Goal: Navigation & Orientation: Understand site structure

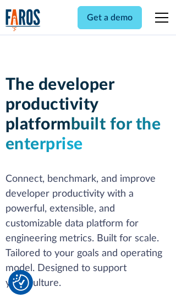
scroll to position [166, 0]
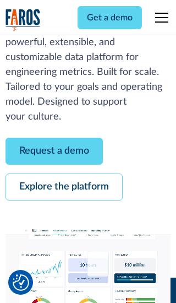
click at [54, 151] on link "Request a demo" at bounding box center [55, 151] width 98 height 27
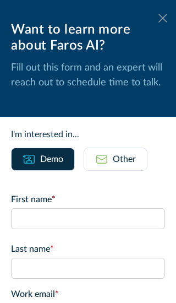
click at [163, 18] on icon at bounding box center [163, 18] width 9 height 8
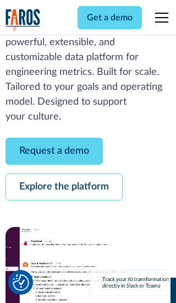
scroll to position [202, 0]
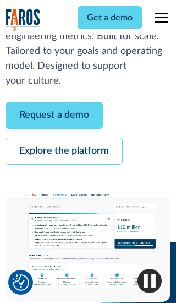
click at [64, 151] on link "Explore the platform" at bounding box center [64, 151] width 117 height 27
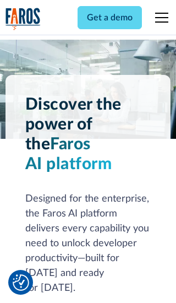
scroll to position [8279, 0]
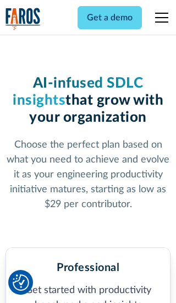
scroll to position [1712, 0]
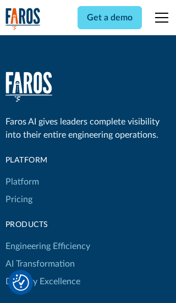
click at [21, 173] on link "Platform" at bounding box center [23, 182] width 34 height 18
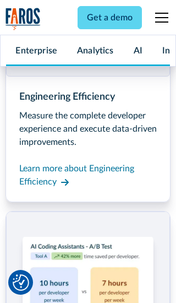
scroll to position [8633, 0]
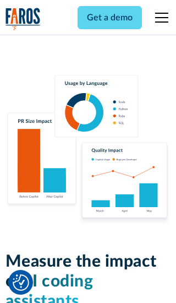
scroll to position [6814, 0]
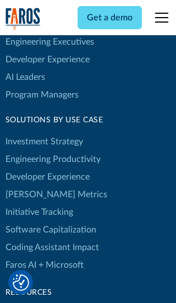
click at [33, 186] on link "[PERSON_NAME] Metrics" at bounding box center [57, 195] width 102 height 18
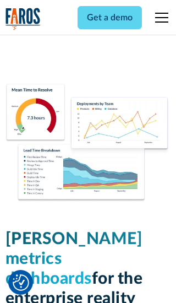
scroll to position [4828, 0]
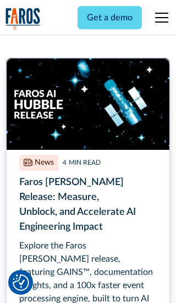
scroll to position [4983, 0]
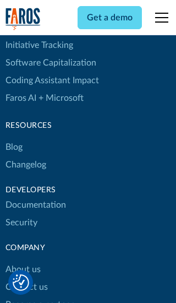
click at [25, 156] on link "Changelog" at bounding box center [26, 165] width 41 height 18
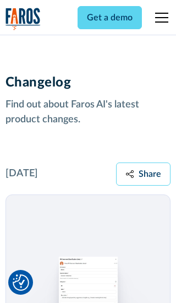
scroll to position [13310, 0]
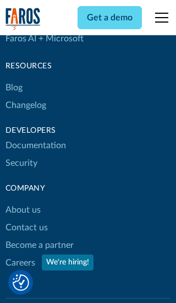
click at [23, 201] on link "About us" at bounding box center [23, 210] width 35 height 18
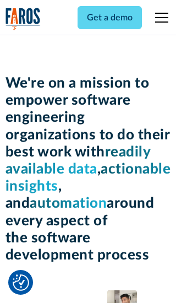
scroll to position [3803, 0]
